Goal: Transaction & Acquisition: Register for event/course

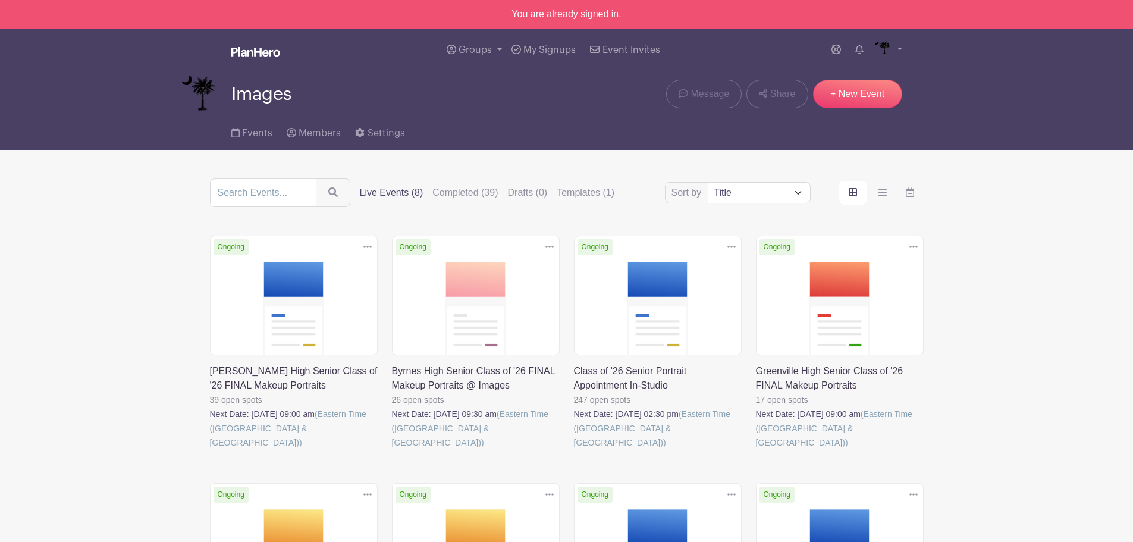
scroll to position [234, 0]
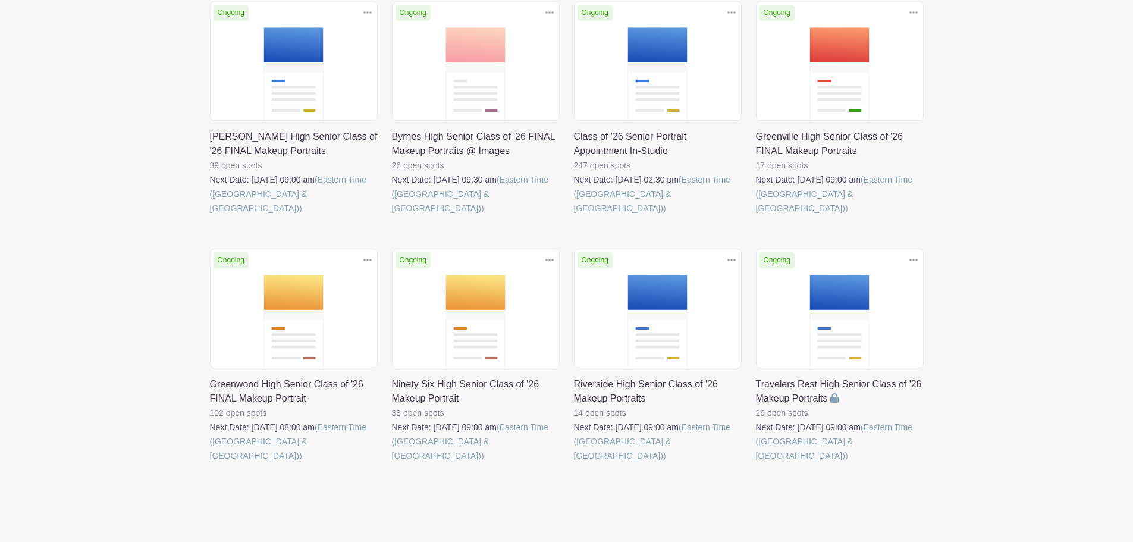
click at [392, 463] on link at bounding box center [392, 463] width 0 height 0
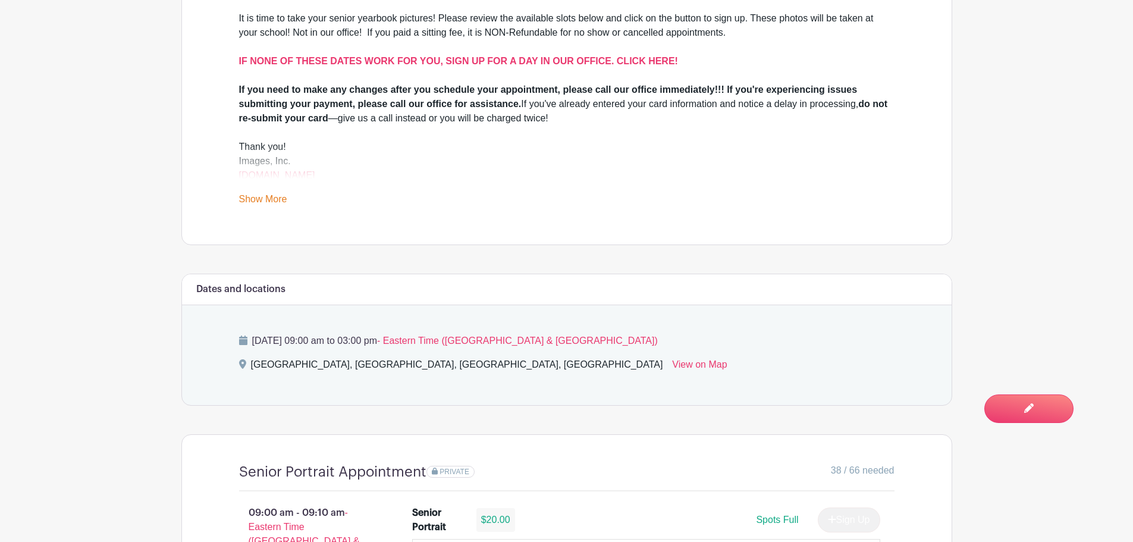
scroll to position [654, 0]
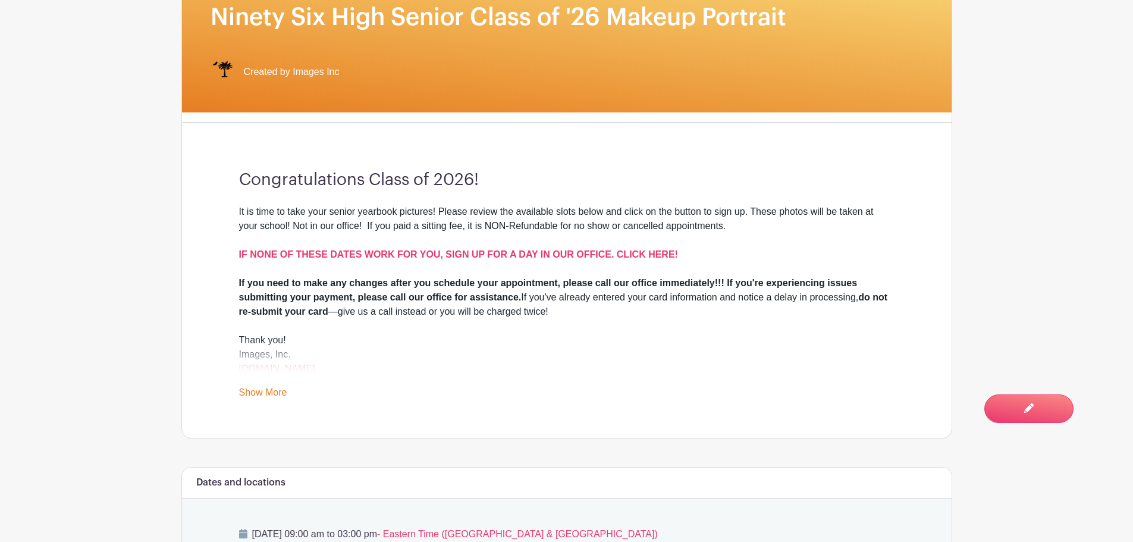
scroll to position [0, 0]
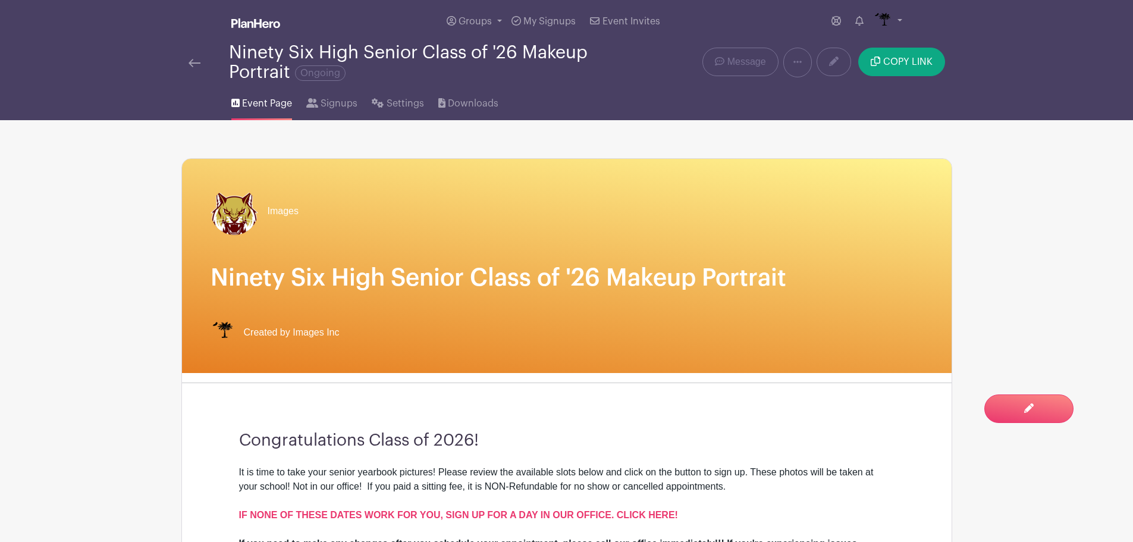
click at [194, 61] on img at bounding box center [194, 63] width 12 height 8
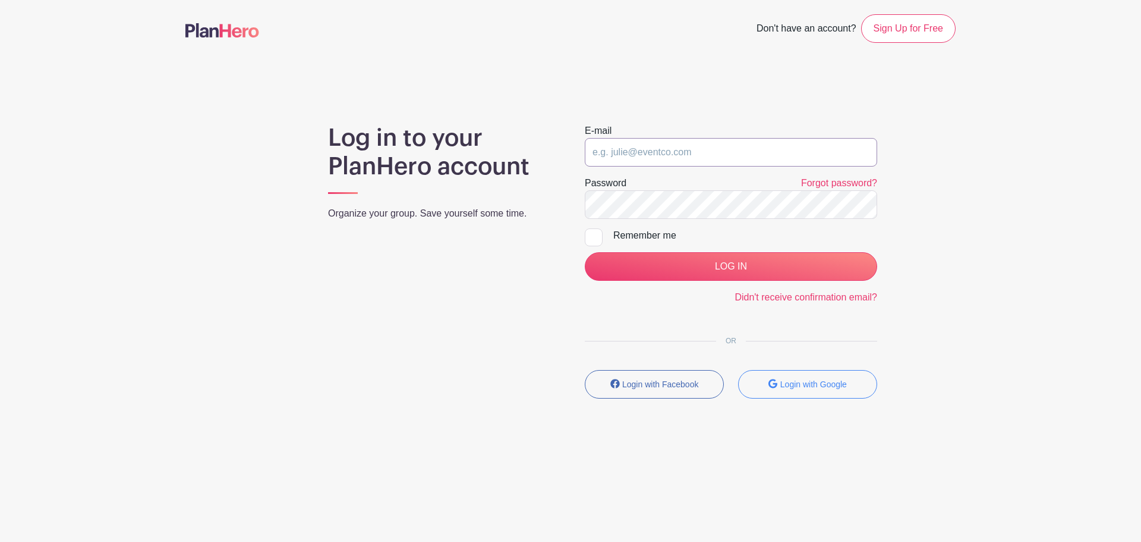
click at [682, 141] on input "email" at bounding box center [731, 152] width 292 height 29
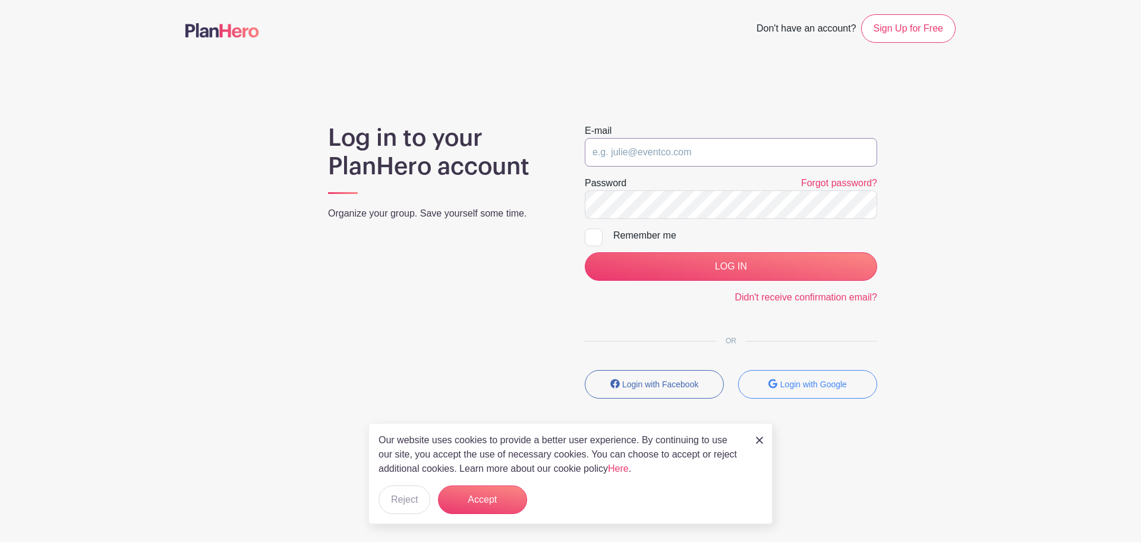
type input "saycheeze@images-sc.com"
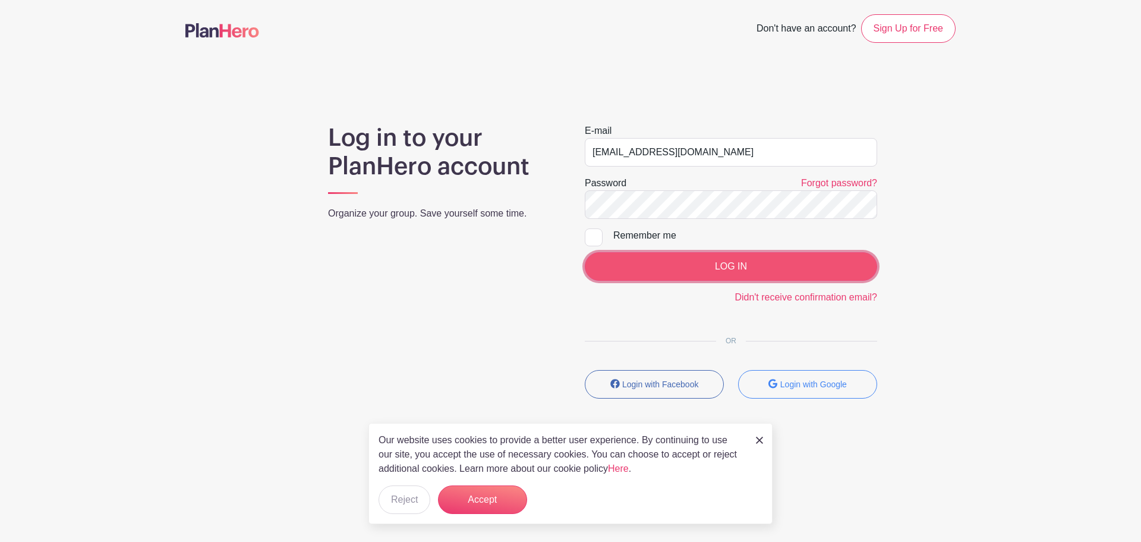
click at [729, 275] on input "LOG IN" at bounding box center [731, 266] width 292 height 29
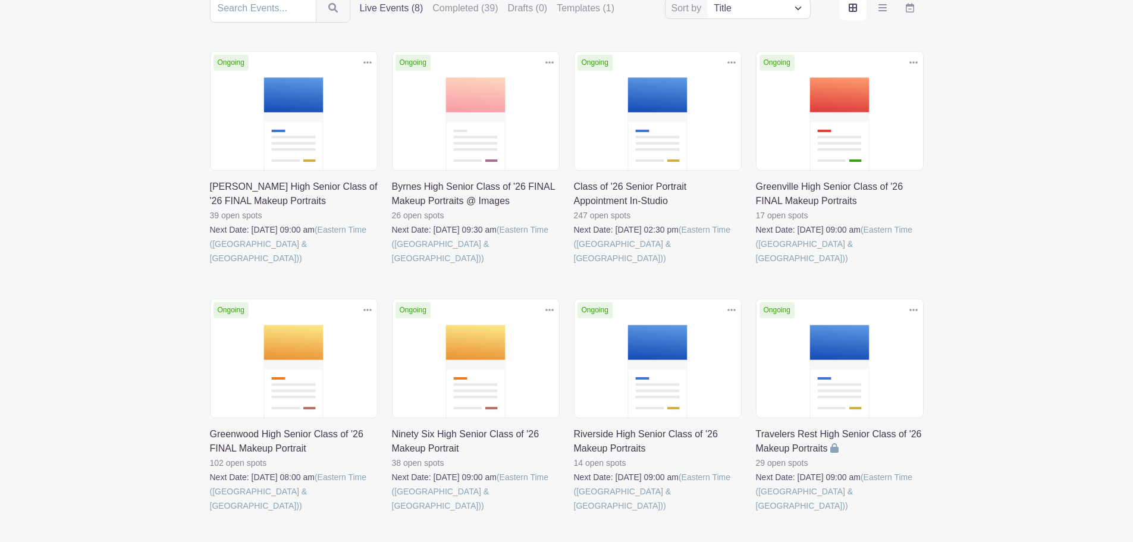
scroll to position [178, 0]
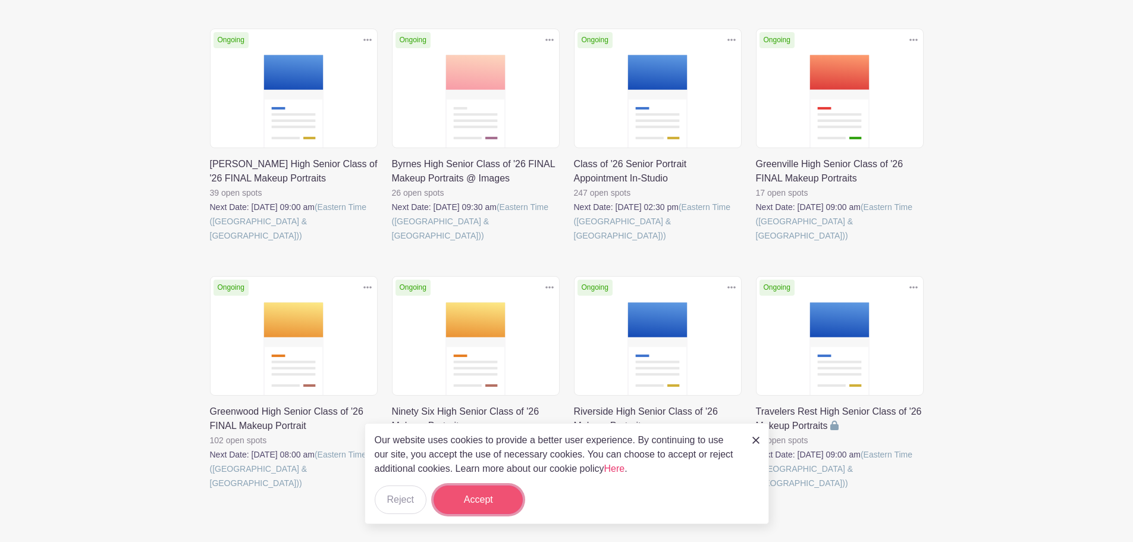
click at [499, 499] on button "Accept" at bounding box center [477, 499] width 89 height 29
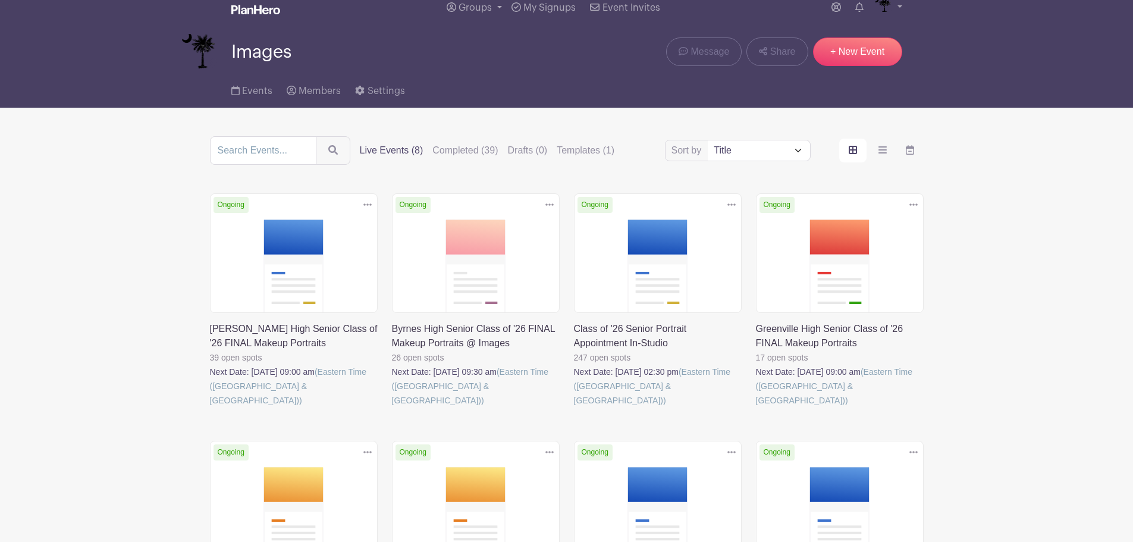
scroll to position [0, 0]
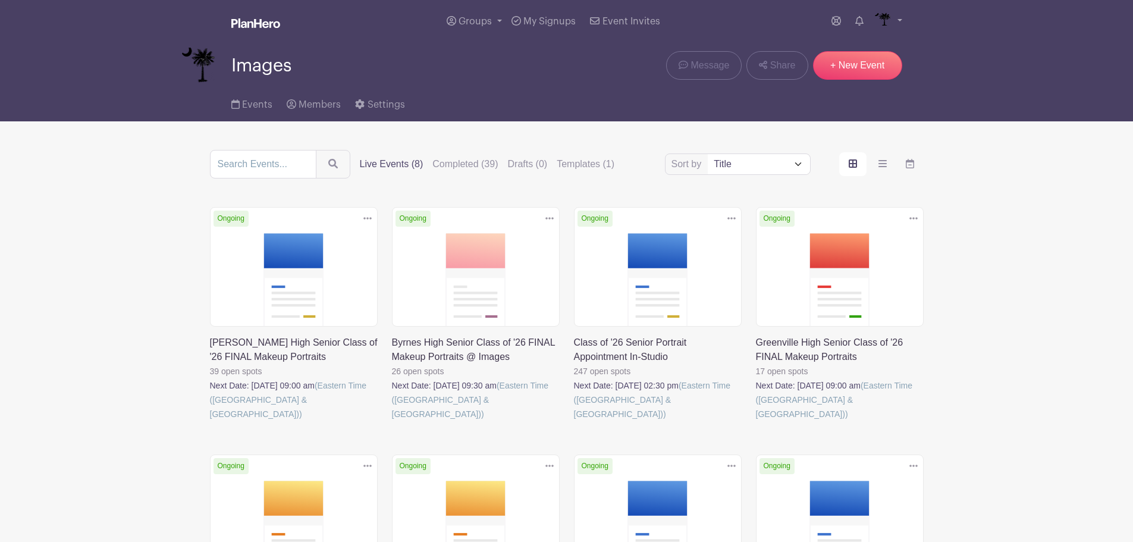
click at [574, 421] on link at bounding box center [574, 421] width 0 height 0
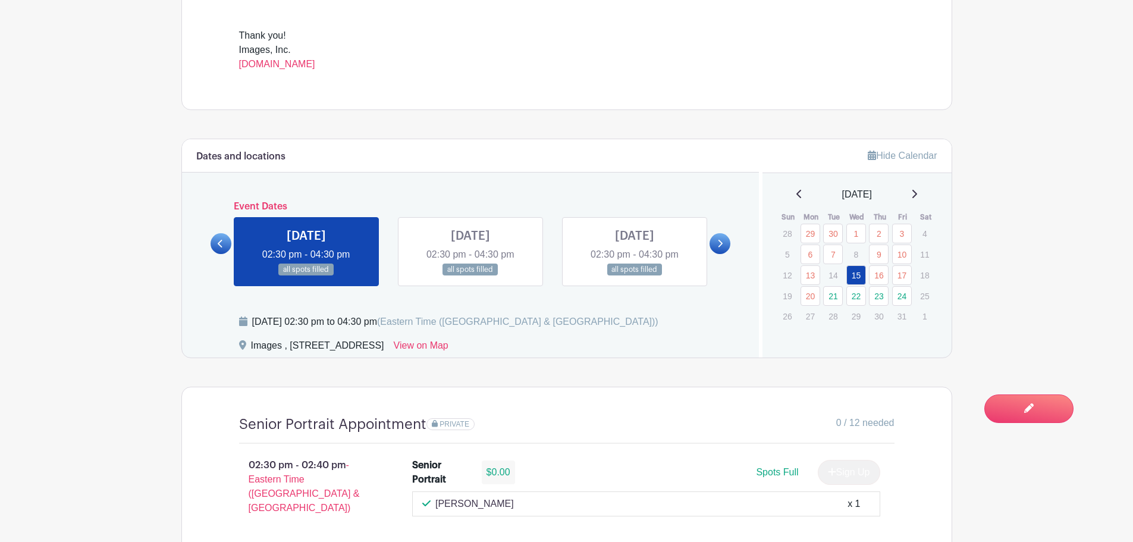
scroll to position [594, 0]
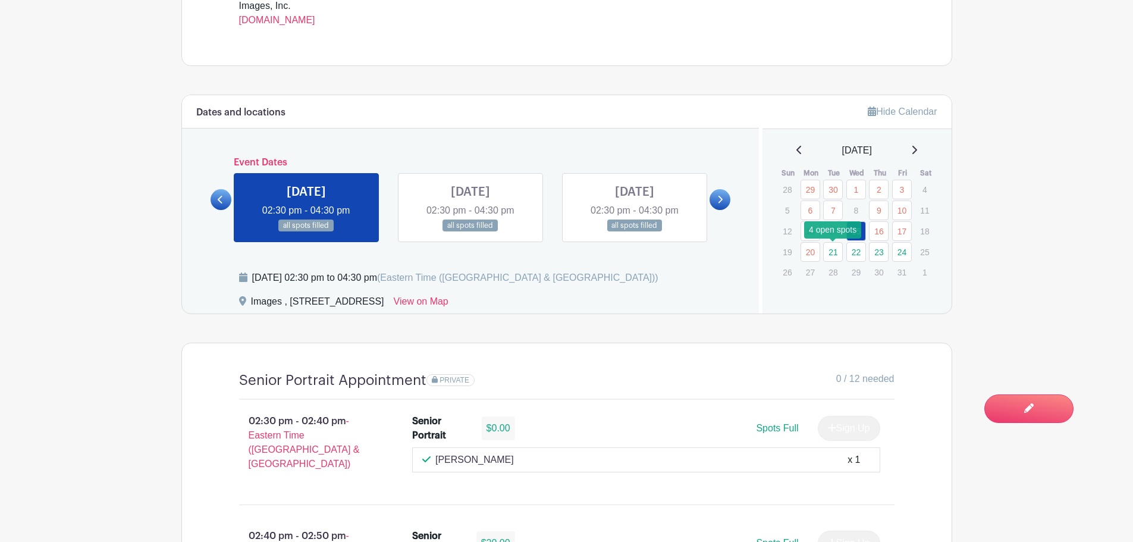
click at [829, 246] on link "21" at bounding box center [833, 252] width 20 height 20
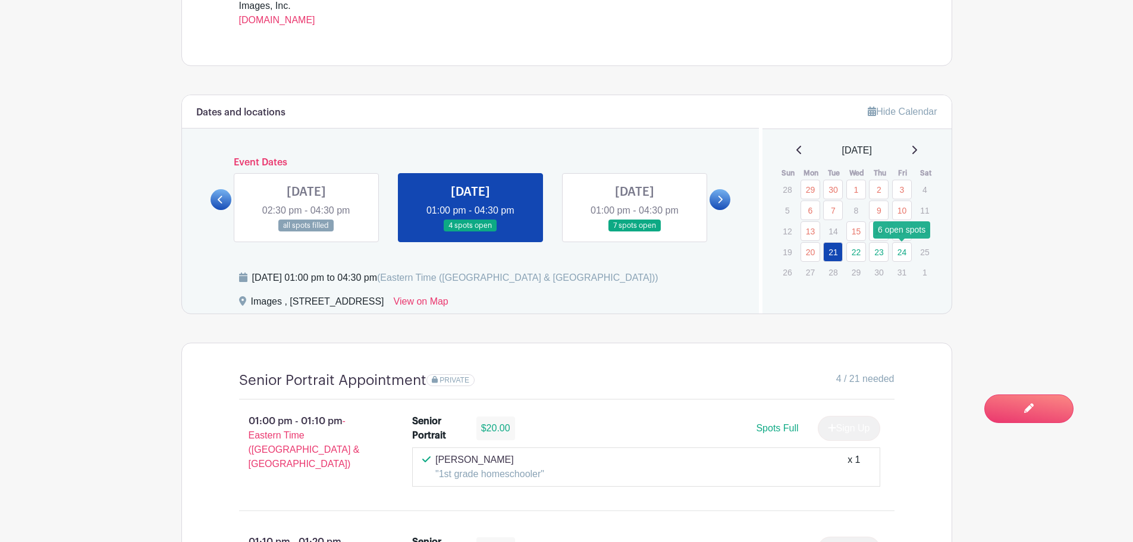
click at [898, 251] on link "24" at bounding box center [902, 252] width 20 height 20
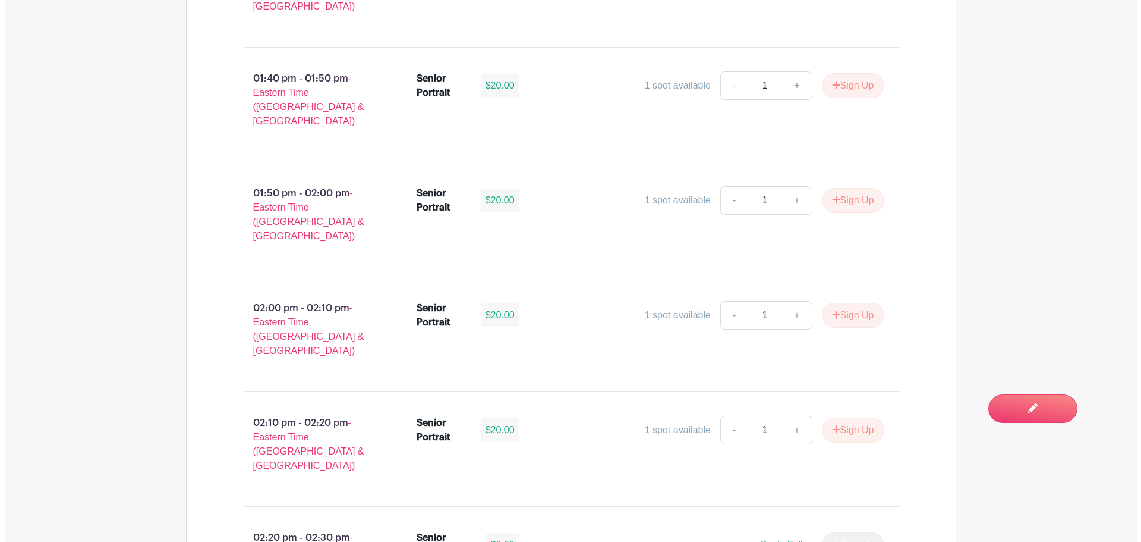
scroll to position [1486, 0]
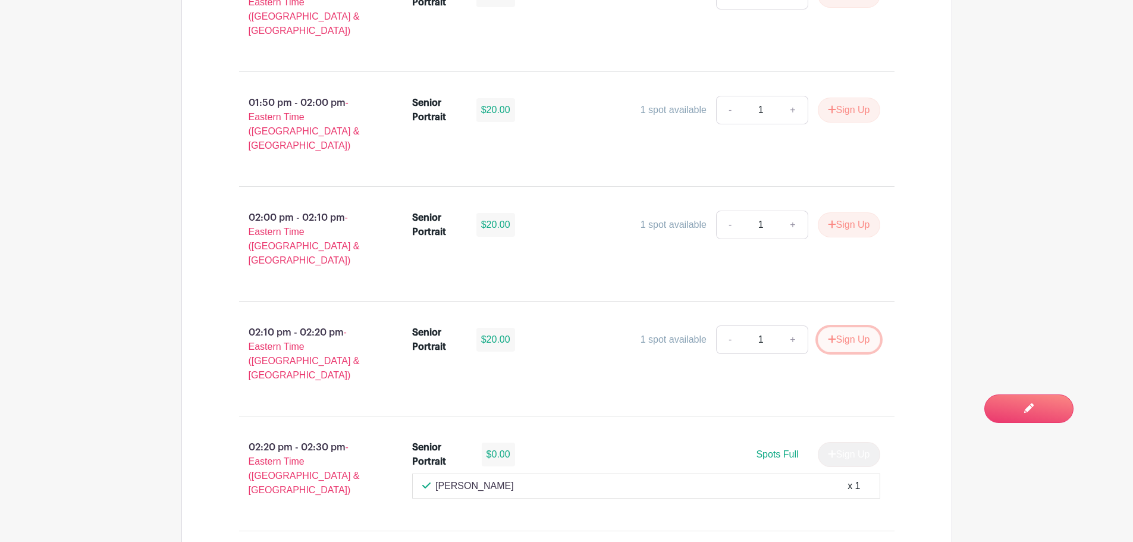
click at [857, 327] on button "Sign Up" at bounding box center [848, 339] width 62 height 25
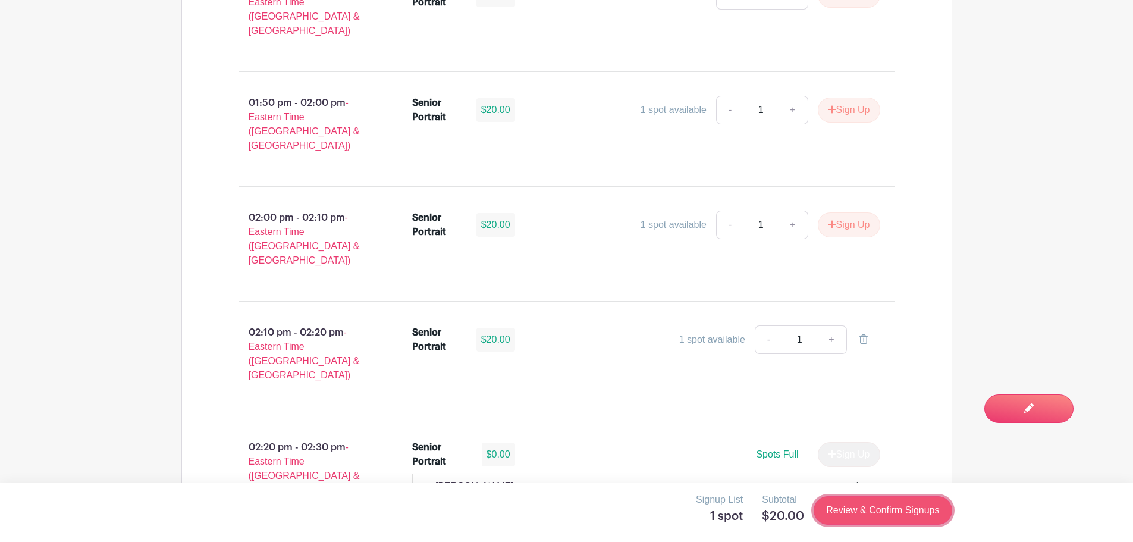
click at [864, 522] on link "Review & Confirm Signups" at bounding box center [882, 510] width 138 height 29
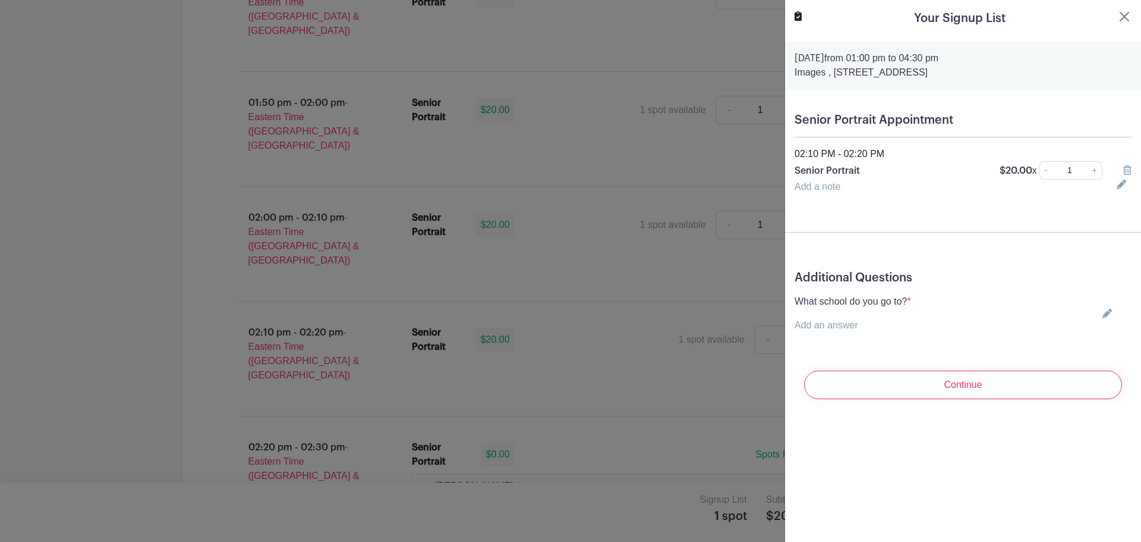
click at [1103, 314] on icon at bounding box center [1108, 314] width 10 height 10
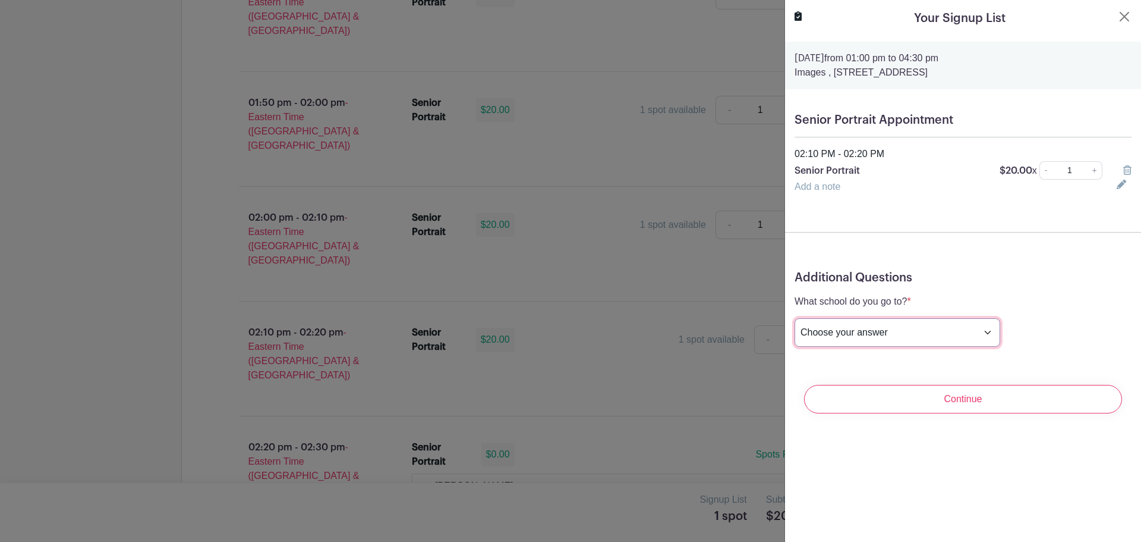
click at [930, 330] on select "Choose your answer [GEOGRAPHIC_DATA] High [PERSON_NAME] High [PERSON_NAME] High…" at bounding box center [898, 332] width 206 height 29
select select "3945"
click at [795, 318] on select "Choose your answer [GEOGRAPHIC_DATA] High [PERSON_NAME] High [PERSON_NAME] High…" at bounding box center [898, 332] width 206 height 29
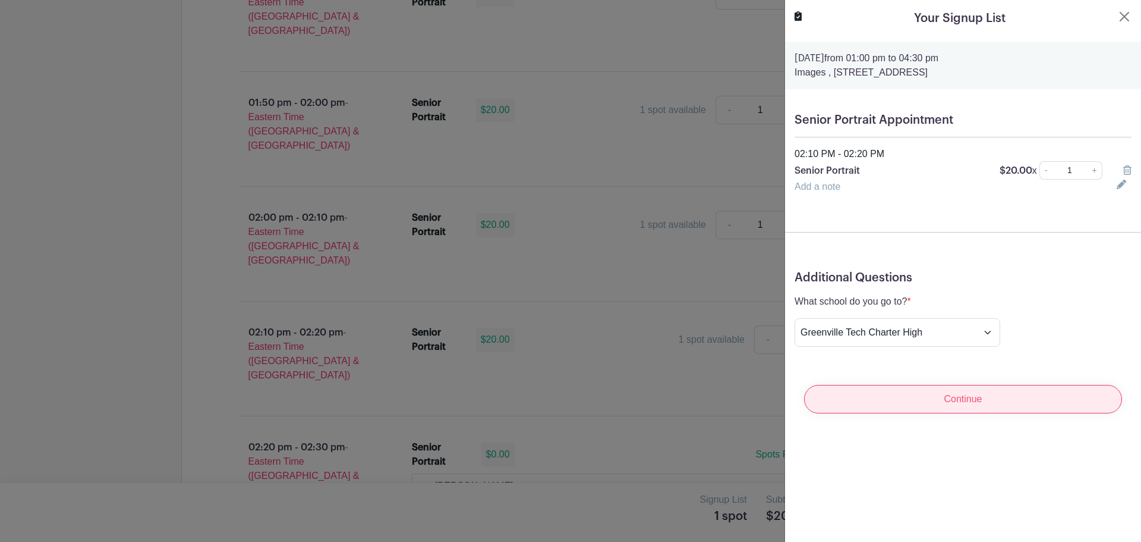
click at [961, 398] on input "Continue" at bounding box center [963, 399] width 318 height 29
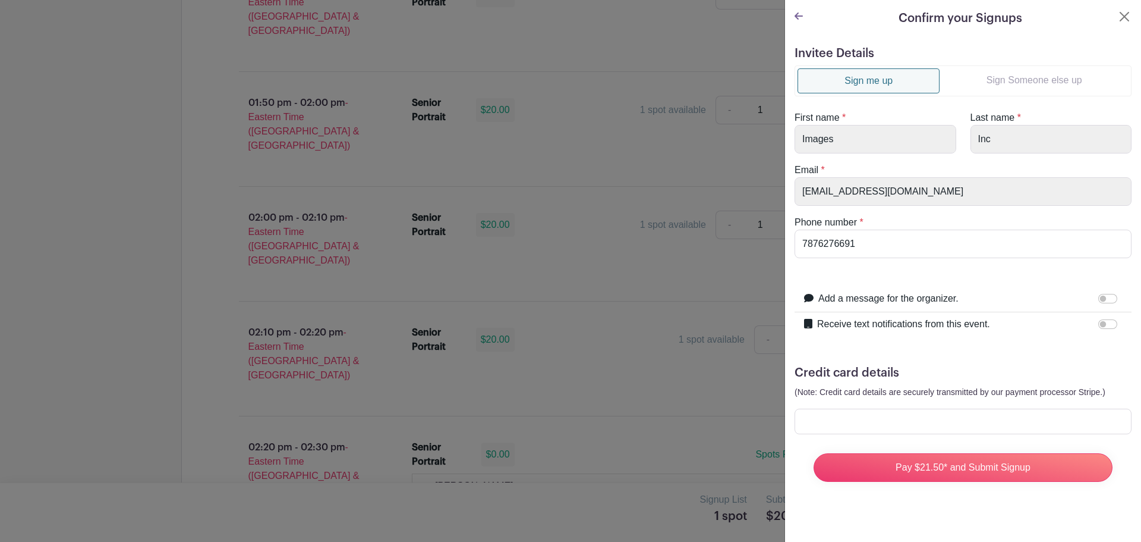
click at [1039, 83] on link "Sign Someone else up" at bounding box center [1034, 80] width 189 height 24
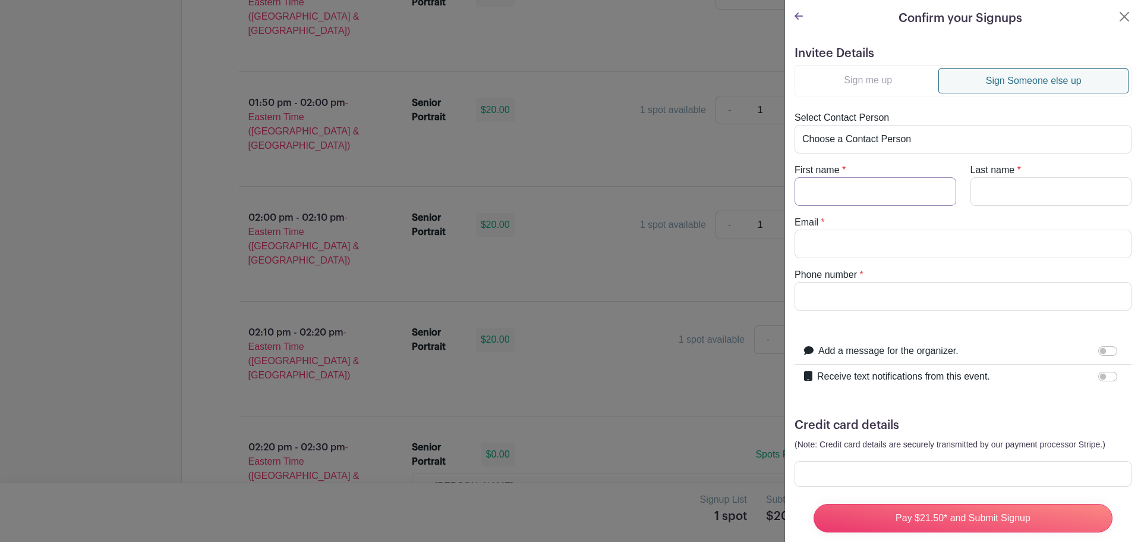
click at [883, 192] on input "First name" at bounding box center [876, 191] width 162 height 29
type input "Kaleigh"
type input "[PERSON_NAME]"
type input "[EMAIL_ADDRESS][DOMAIN_NAME]"
drag, startPoint x: 884, startPoint y: 287, endPoint x: 756, endPoint y: 298, distance: 128.4
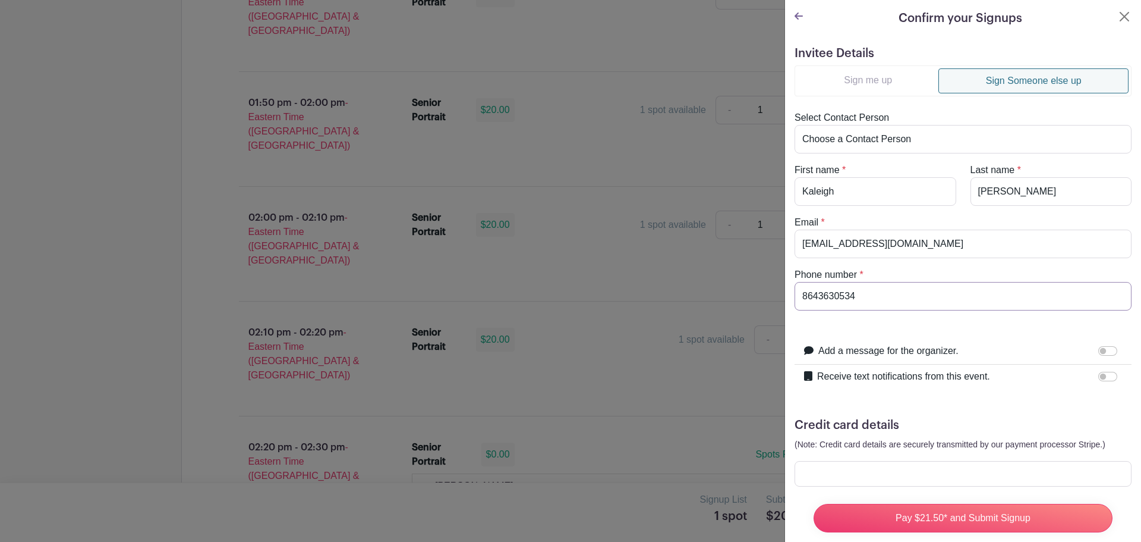
type input "8643630534"
click at [1108, 375] on input "Receive text notifications from this event." at bounding box center [1108, 377] width 19 height 10
checkbox input "true"
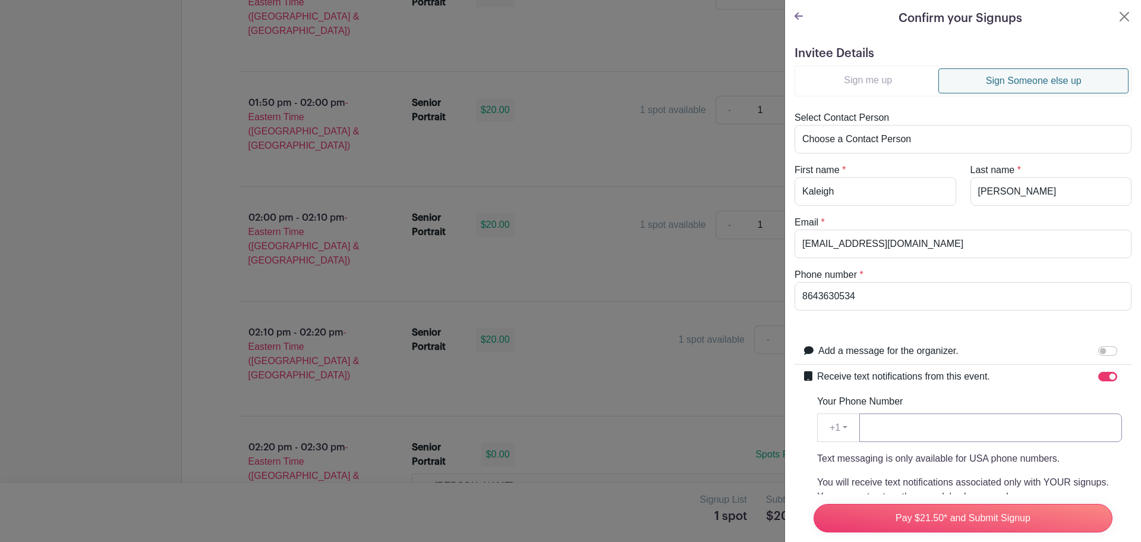
paste input "8643630534"
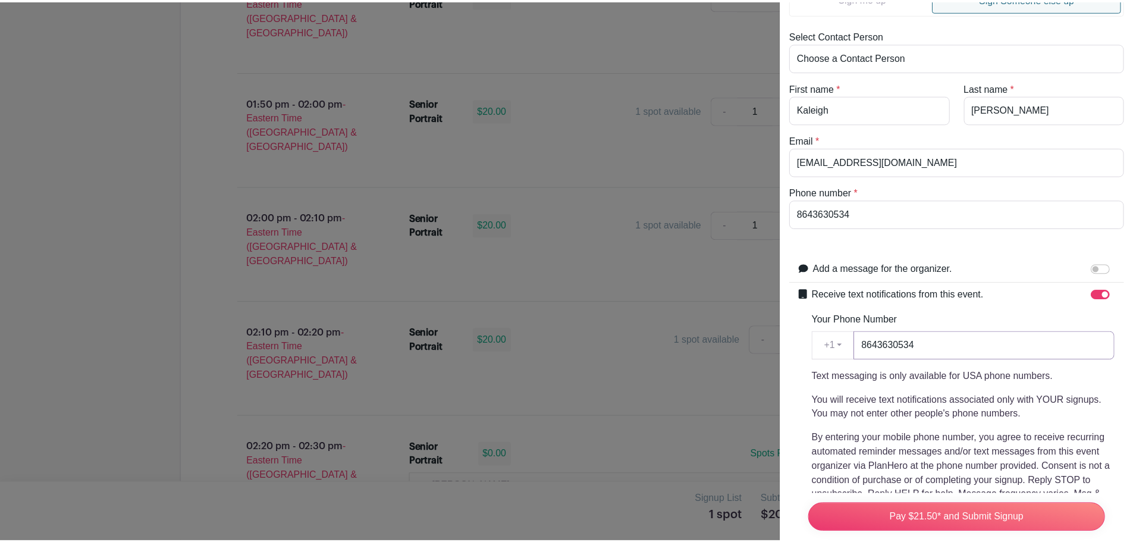
scroll to position [238, 0]
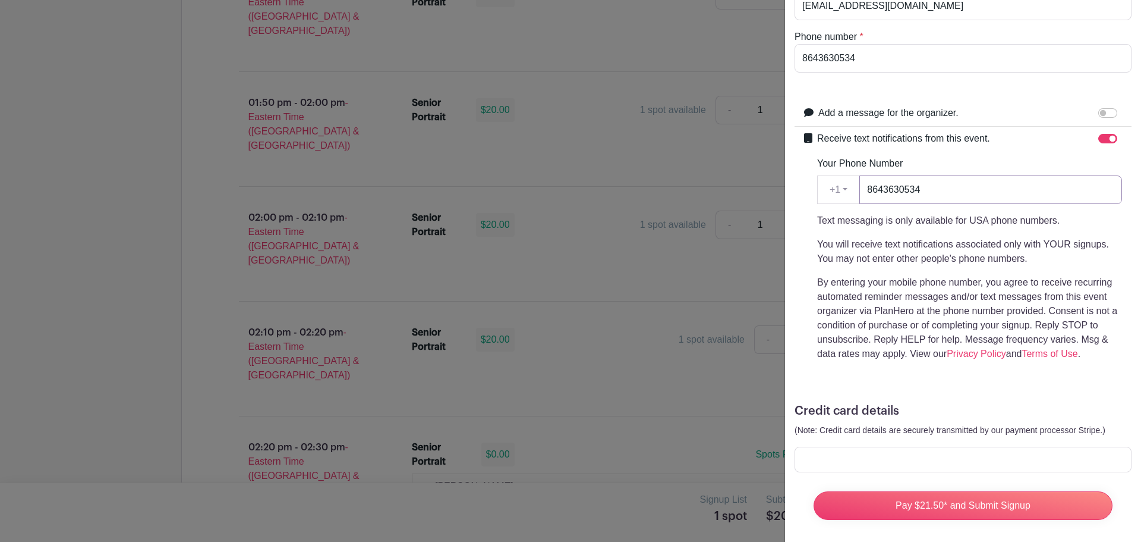
type input "8643630534"
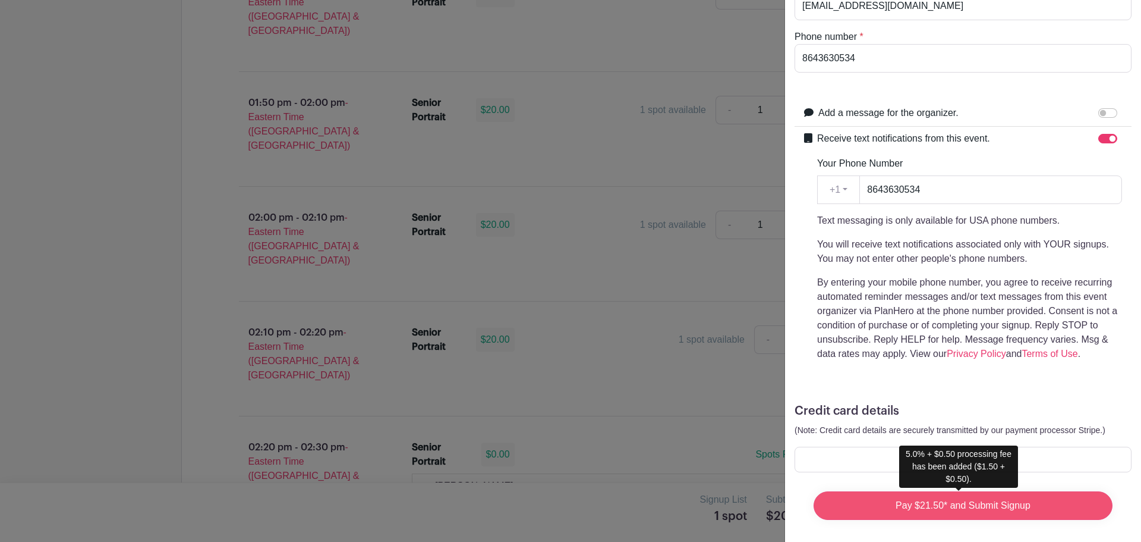
click at [908, 502] on input "Pay $21.50* and Submit Signup" at bounding box center [963, 505] width 299 height 29
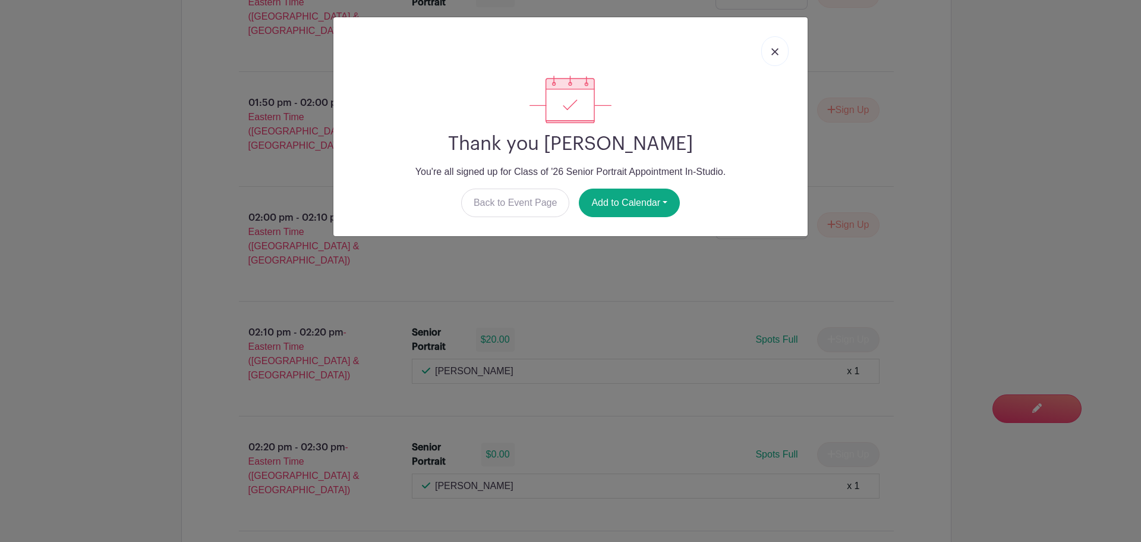
click at [780, 51] on link at bounding box center [775, 51] width 27 height 30
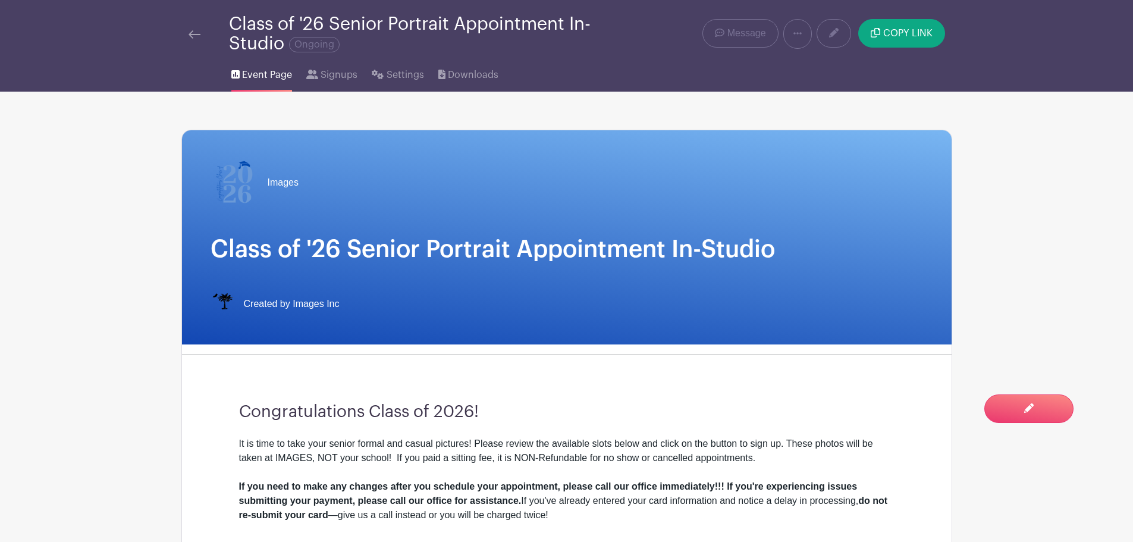
scroll to position [0, 0]
